Goal: Task Accomplishment & Management: Manage account settings

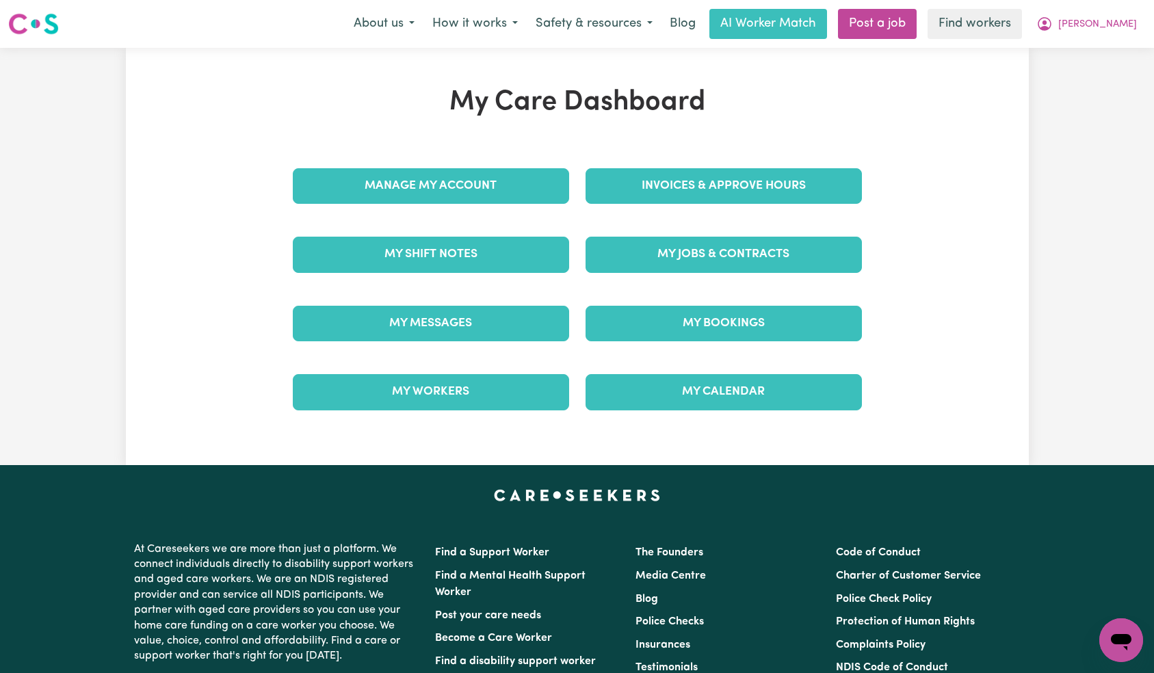
click at [447, 196] on div "Manage My Account" at bounding box center [431, 186] width 293 height 68
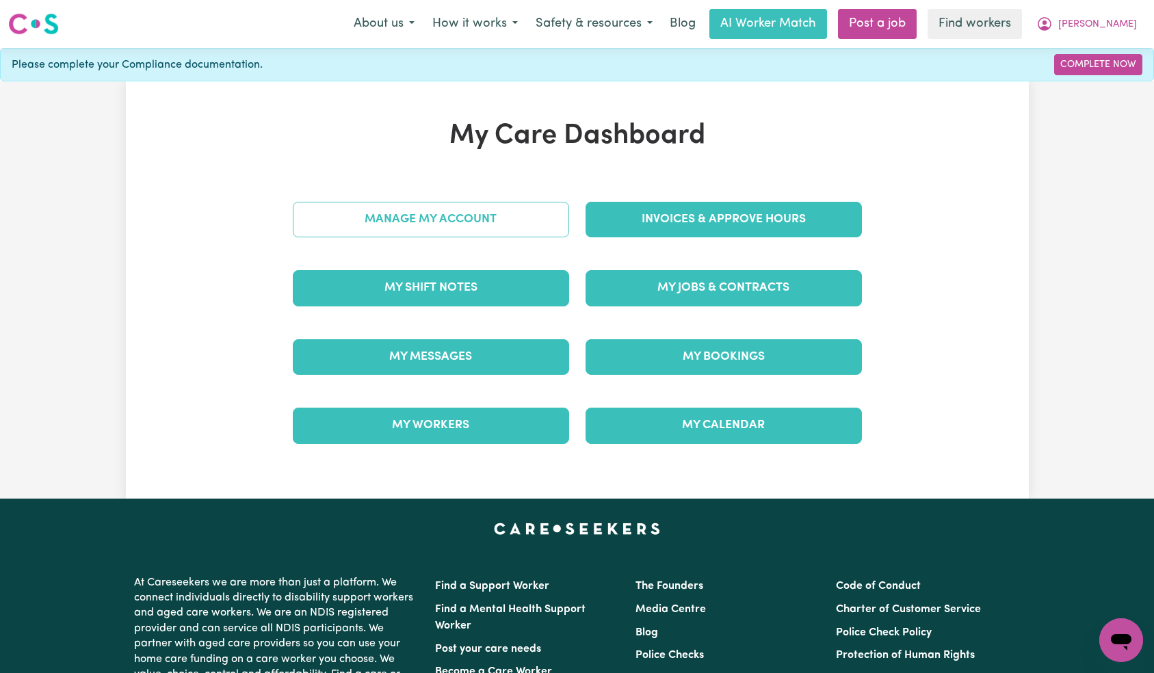
click at [452, 222] on link "Manage My Account" at bounding box center [431, 220] width 276 height 36
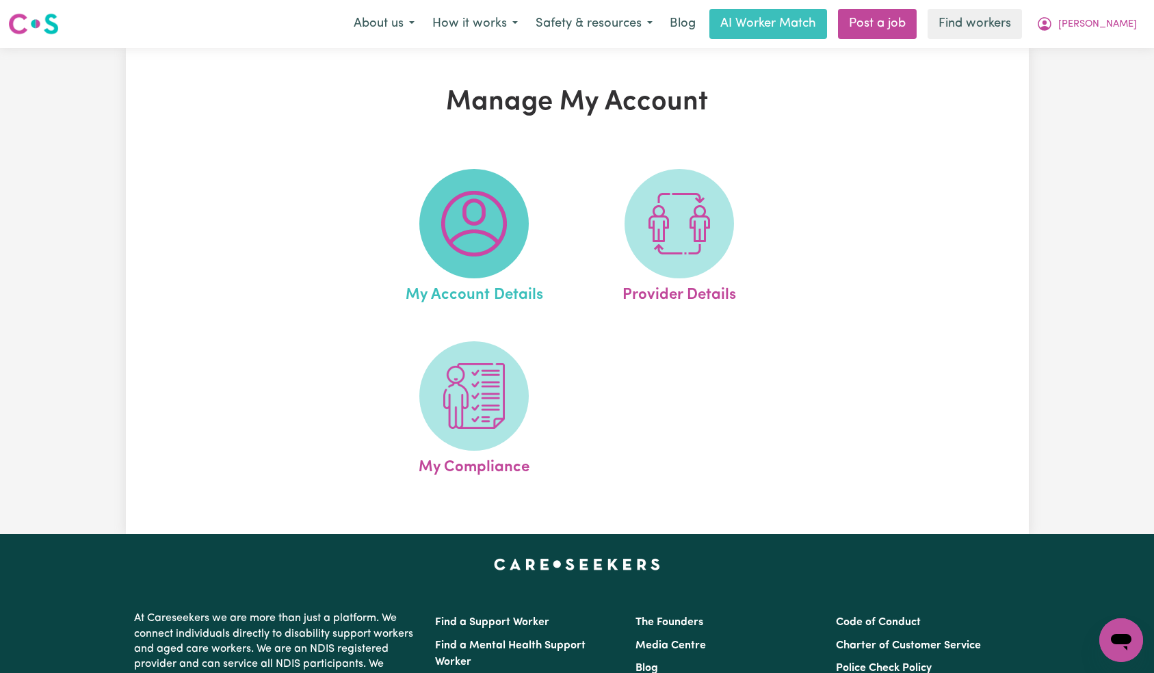
click at [481, 204] on img at bounding box center [474, 224] width 66 height 66
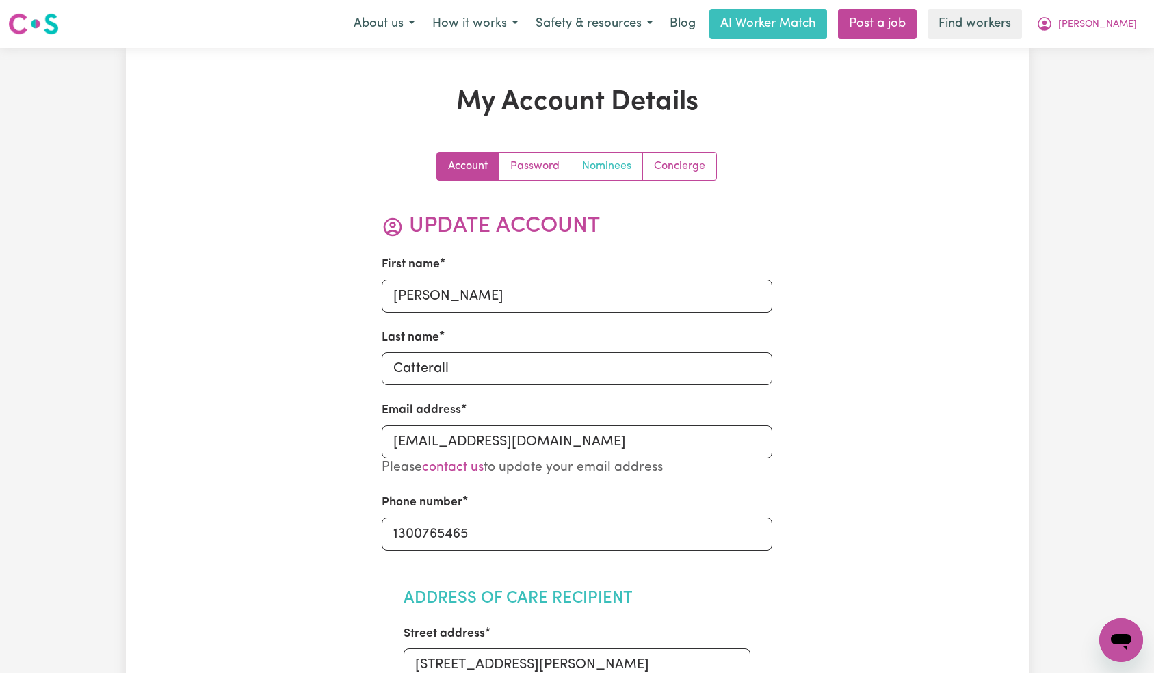
click at [596, 168] on link "Nominees" at bounding box center [607, 166] width 72 height 27
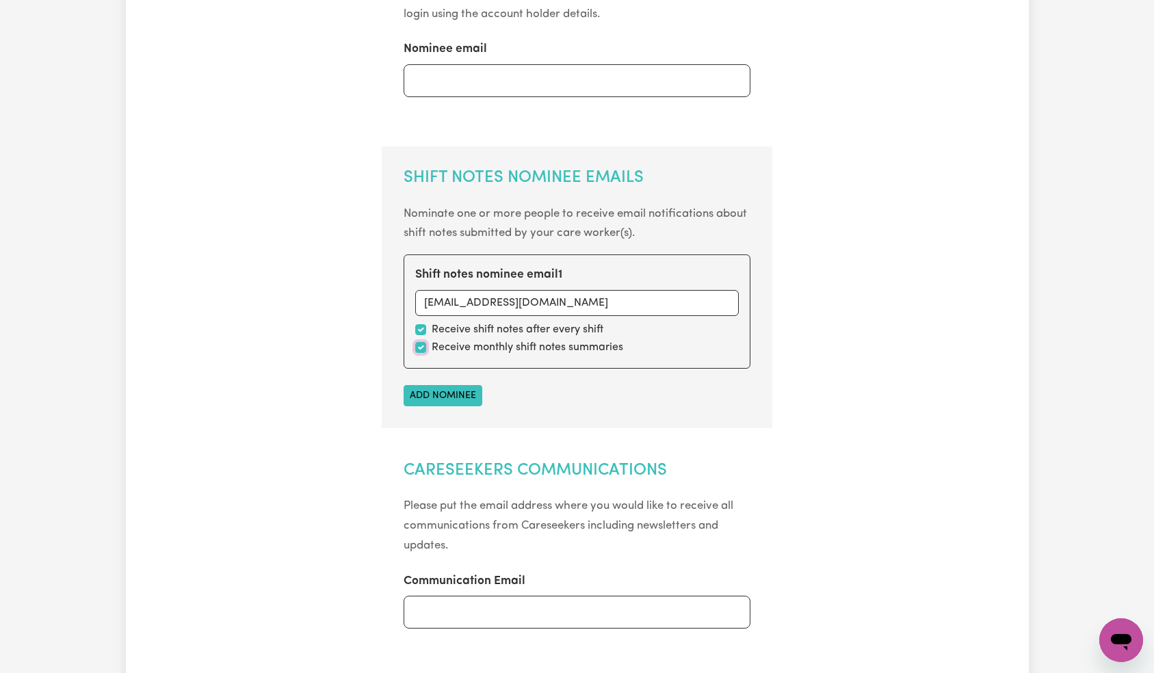
click at [416, 347] on input "checkbox" at bounding box center [420, 347] width 11 height 11
checkbox input "false"
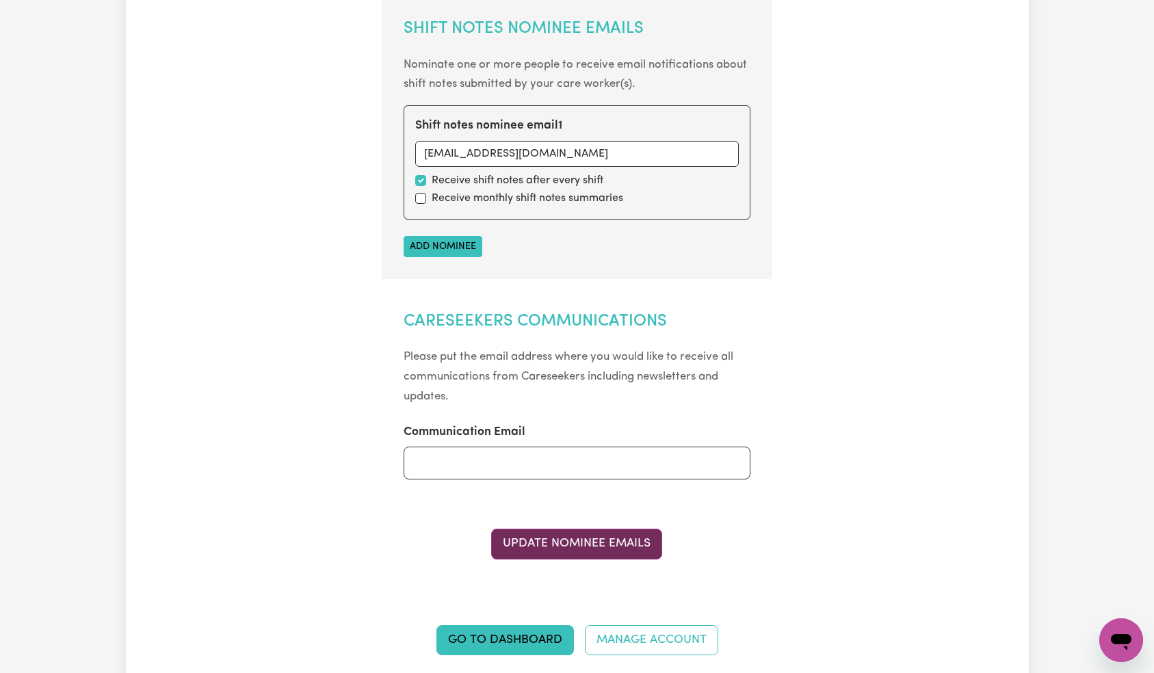
drag, startPoint x: 566, startPoint y: 549, endPoint x: 572, endPoint y: 541, distance: 9.3
click at [566, 549] on button "Update Nominee Emails" at bounding box center [576, 544] width 171 height 30
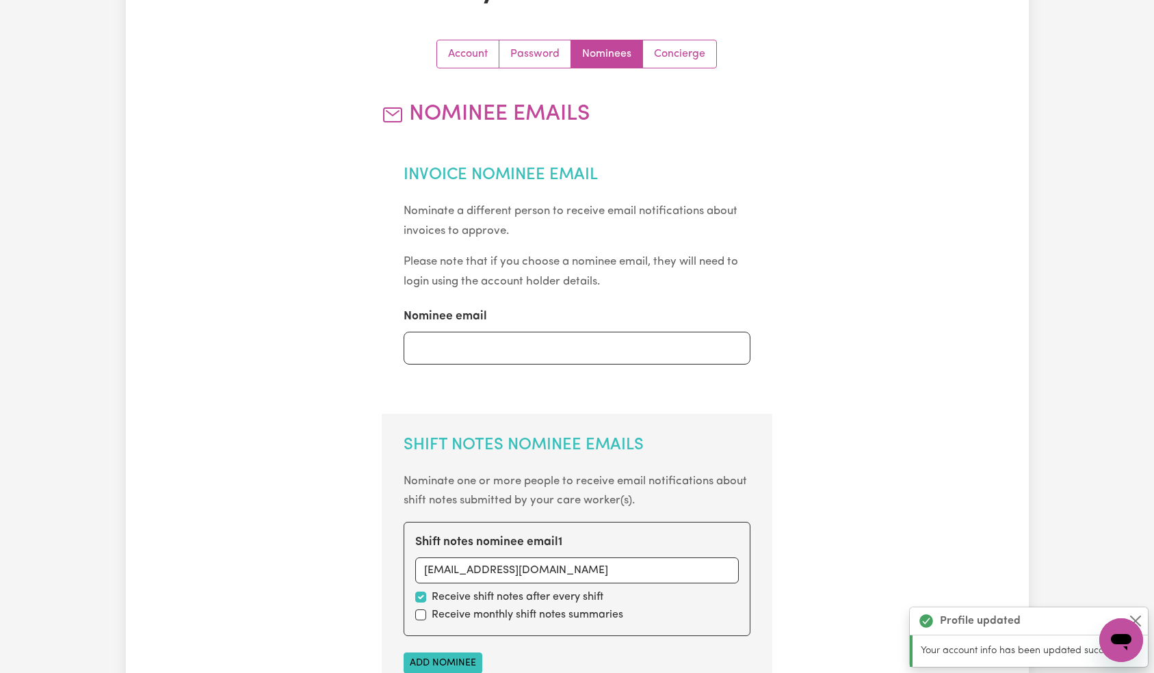
scroll to position [0, 0]
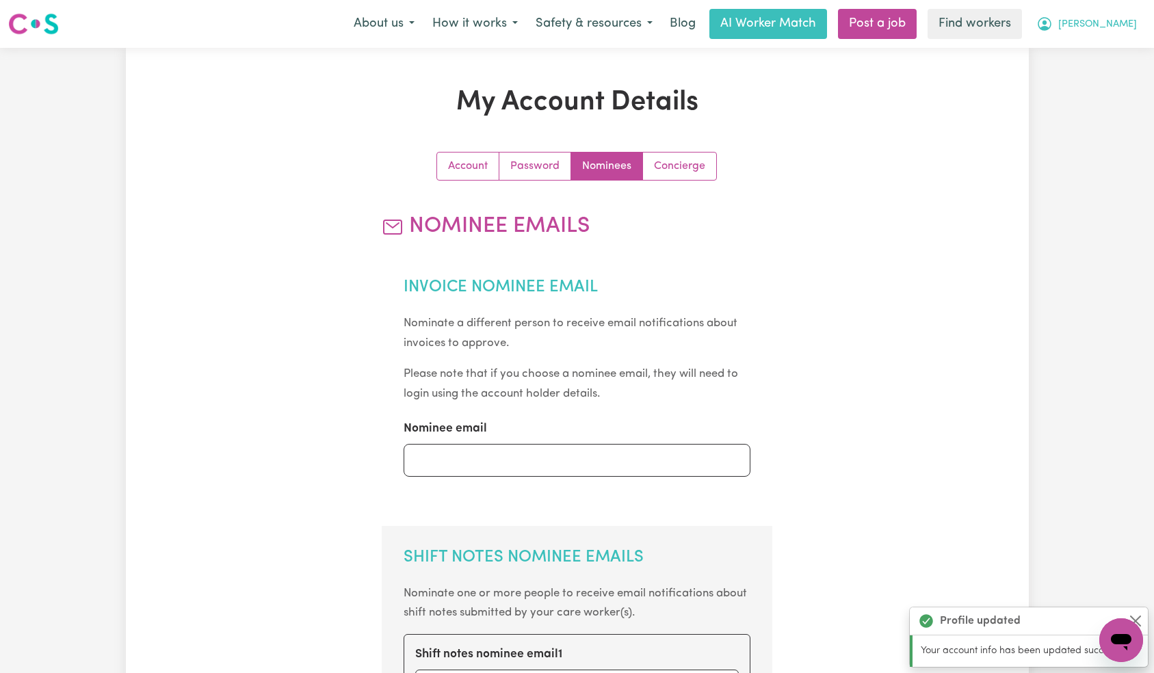
click at [1113, 34] on button "[PERSON_NAME]" at bounding box center [1086, 24] width 118 height 29
click at [1109, 59] on link "My Dashboard" at bounding box center [1091, 53] width 108 height 26
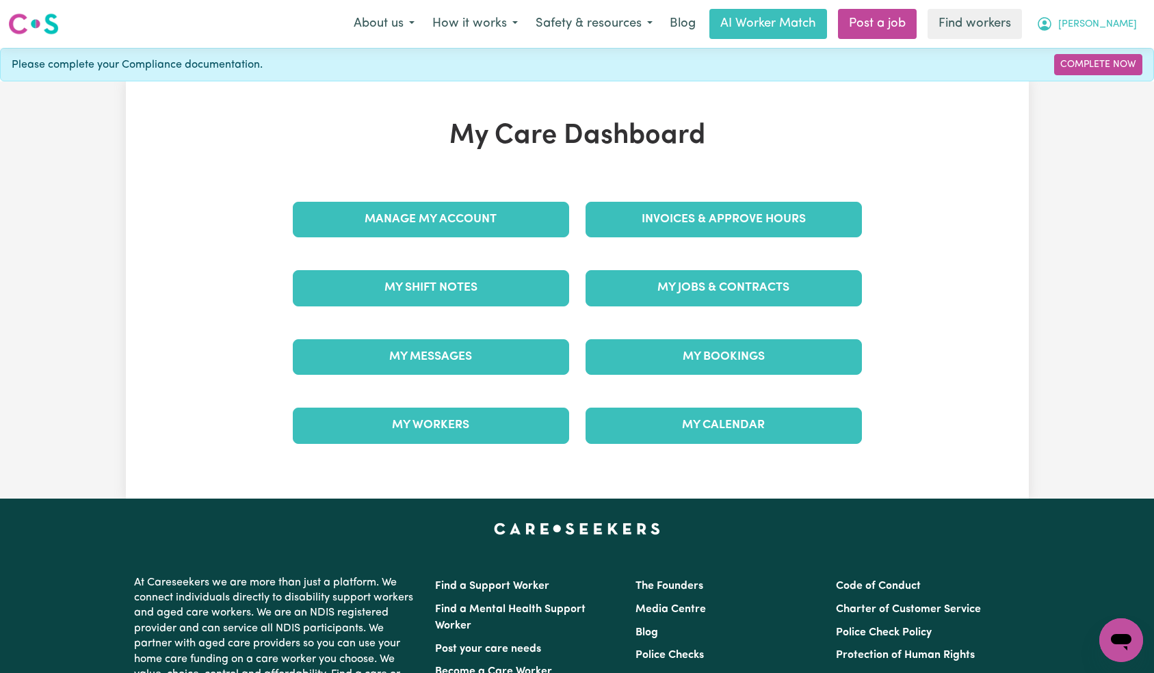
click at [1109, 29] on button "[PERSON_NAME]" at bounding box center [1086, 24] width 118 height 29
click at [1092, 81] on link "Logout" at bounding box center [1091, 79] width 108 height 26
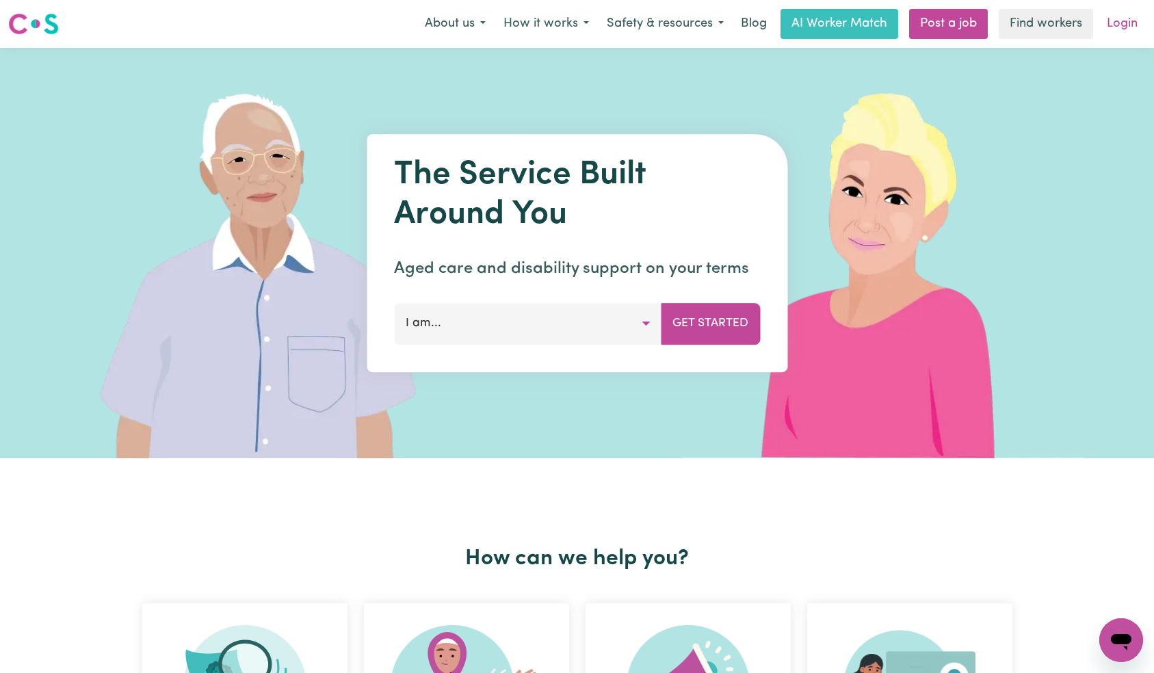
click at [1113, 23] on link "Login" at bounding box center [1121, 24] width 47 height 30
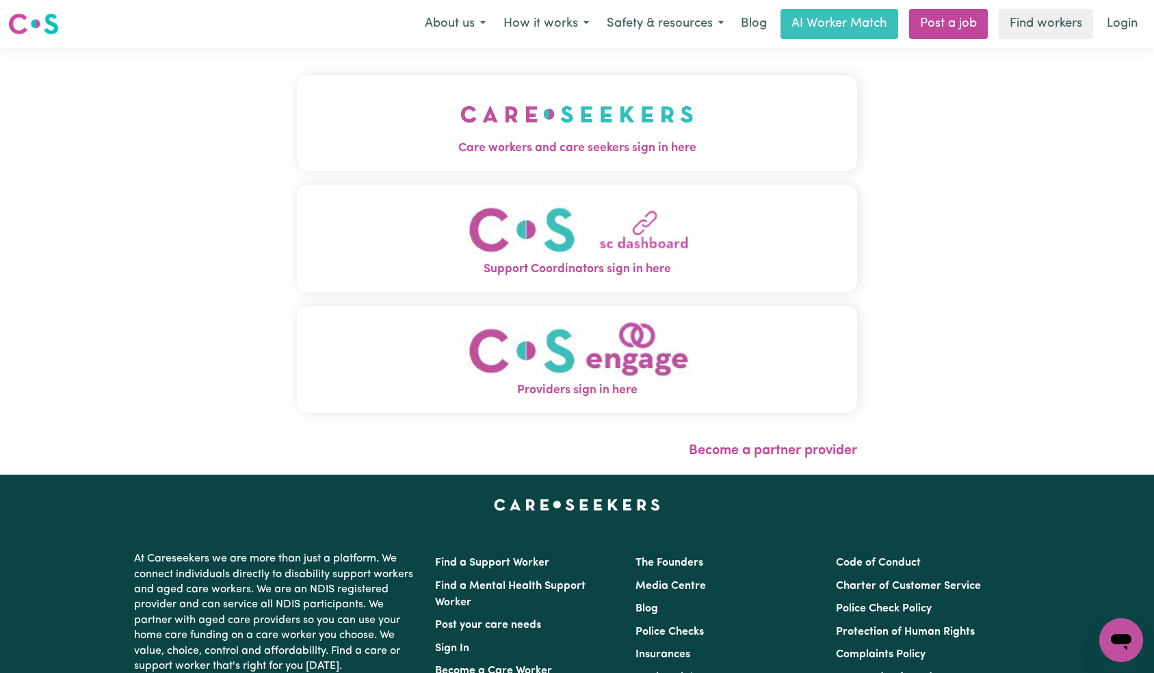
click at [460, 116] on img "Care workers and care seekers sign in here" at bounding box center [576, 114] width 233 height 51
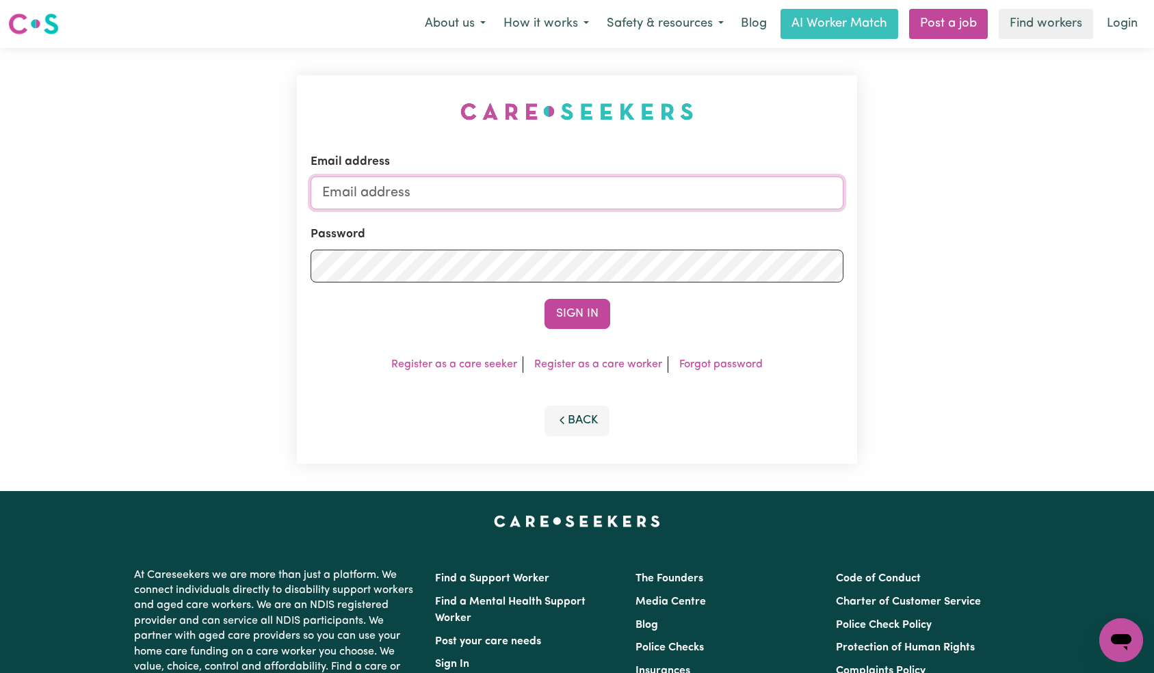
click at [613, 200] on input "Email address" at bounding box center [577, 192] width 533 height 33
type input "[EMAIL_ADDRESS][DOMAIN_NAME]"
click at [565, 304] on button "Sign In" at bounding box center [577, 314] width 66 height 30
